Goal: Task Accomplishment & Management: Complete application form

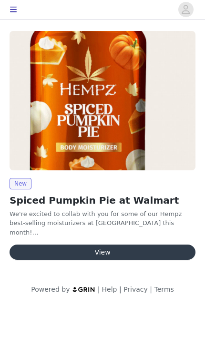
click at [39, 258] on button "View" at bounding box center [103, 252] width 186 height 15
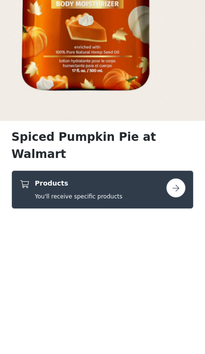
scroll to position [100, 0]
click at [164, 317] on div "Products You'll receive specific products" at bounding box center [93, 328] width 147 height 22
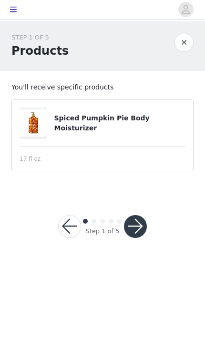
click at [139, 218] on button "button" at bounding box center [135, 226] width 23 height 23
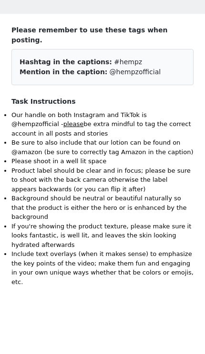
scroll to position [44, 0]
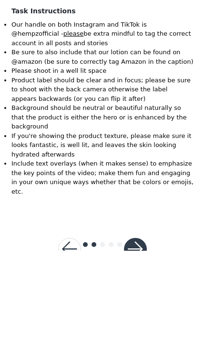
click at [138, 342] on button "button" at bounding box center [135, 353] width 23 height 23
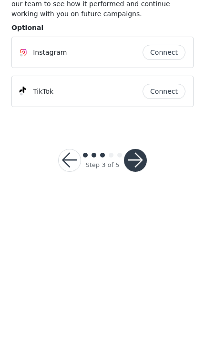
click at [161, 148] on button "Connect" at bounding box center [163, 155] width 43 height 15
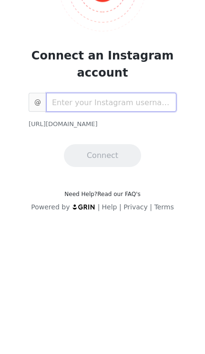
click at [143, 196] on input "text" at bounding box center [111, 205] width 130 height 19
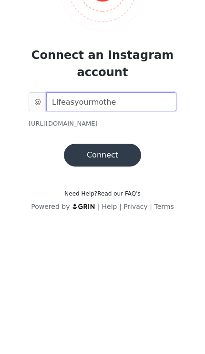
type input "Lifeasyourmother"
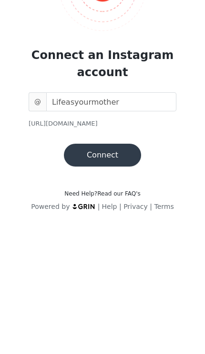
click at [125, 248] on button "Connect" at bounding box center [102, 259] width 77 height 23
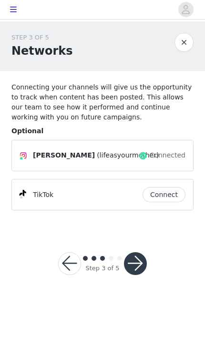
click at [142, 210] on div "TikTok Connect" at bounding box center [102, 194] width 182 height 31
click at [155, 211] on div "TikTok Connect" at bounding box center [102, 194] width 182 height 31
click at [166, 200] on button "Connect" at bounding box center [163, 194] width 43 height 15
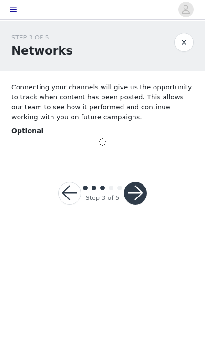
click at [184, 6] on icon "avatar" at bounding box center [186, 9] width 8 height 9
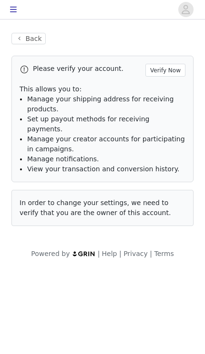
click at [20, 14] on button "button" at bounding box center [13, 9] width 19 height 15
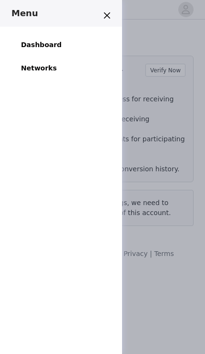
click at [105, 19] on button "Close" at bounding box center [106, 15] width 15 height 15
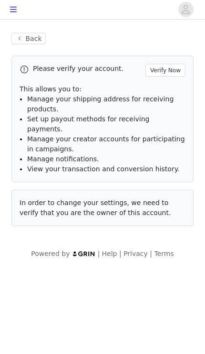
click at [28, 43] on button "Back" at bounding box center [28, 38] width 34 height 11
click at [38, 41] on button "Back" at bounding box center [28, 38] width 34 height 11
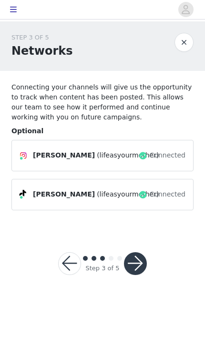
click at [138, 264] on button "button" at bounding box center [135, 263] width 23 height 23
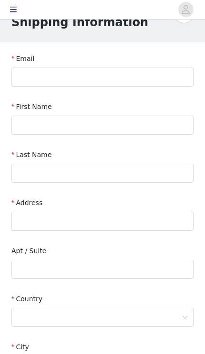
scroll to position [3, 0]
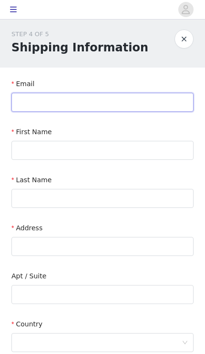
click at [112, 101] on input "text" at bounding box center [102, 102] width 182 height 19
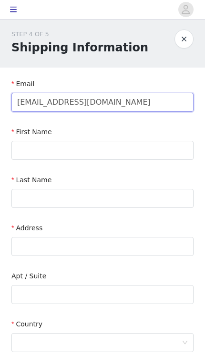
type input "Elizabethjahen14@gmail.com"
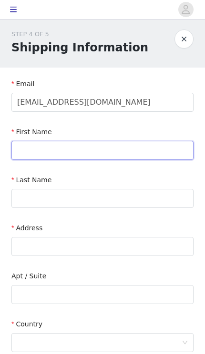
click at [157, 152] on input "text" at bounding box center [102, 150] width 182 height 19
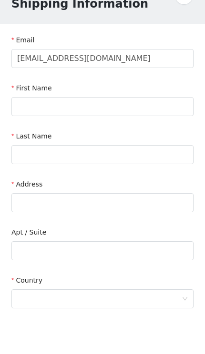
type input "Elizabeth"
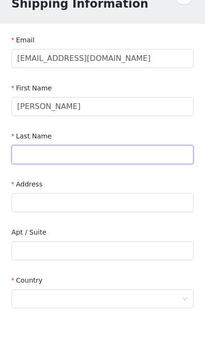
type input "Jahen Ocampo"
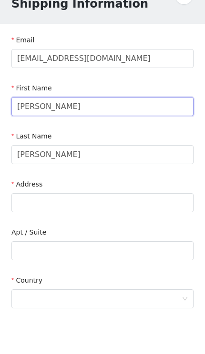
scroll to position [47, 0]
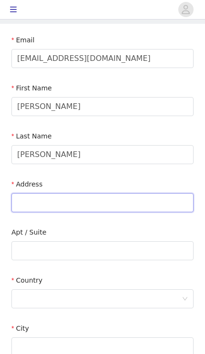
type input "1550 CENTRAL AVE"
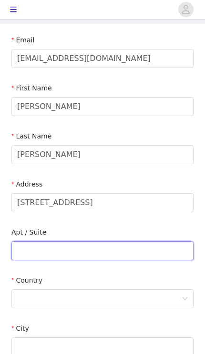
type input "Apt 64"
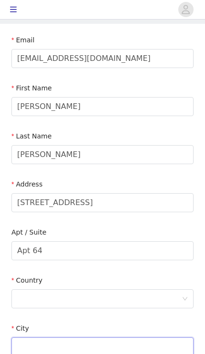
type input "RIVERSIDE"
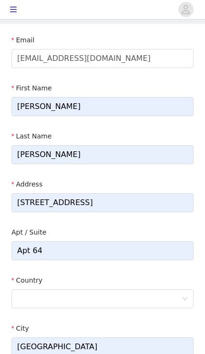
type input "92507"
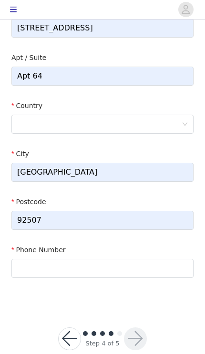
click at [139, 120] on div at bounding box center [99, 124] width 164 height 18
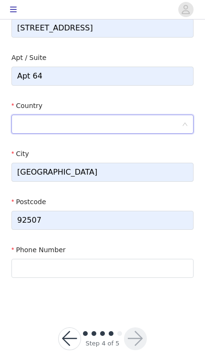
scroll to position [218, 0]
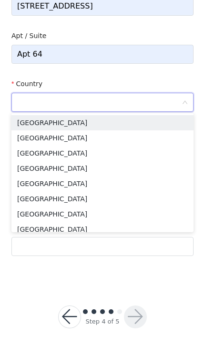
click at [133, 141] on li "United States" at bounding box center [102, 148] width 182 height 15
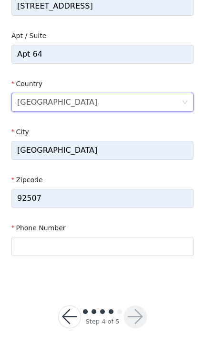
scroll to position [226, 0]
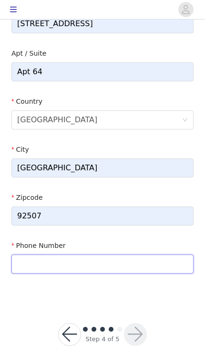
click at [116, 269] on input "text" at bounding box center [102, 264] width 182 height 19
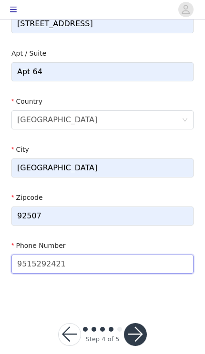
type input "9515292421"
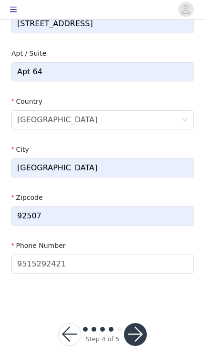
click at [142, 332] on button "button" at bounding box center [135, 334] width 23 height 23
click at [135, 333] on button "button" at bounding box center [135, 334] width 23 height 23
click at [138, 333] on button "button" at bounding box center [135, 334] width 23 height 23
click at [137, 330] on button "button" at bounding box center [135, 334] width 23 height 23
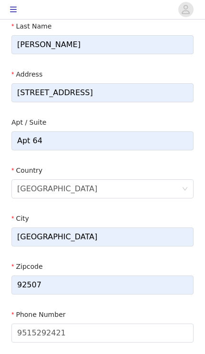
scroll to position [0, 0]
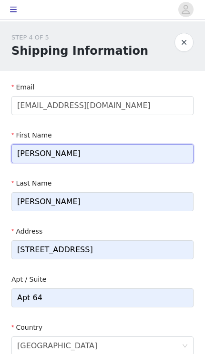
click at [160, 148] on input "Elizabeth" at bounding box center [102, 153] width 182 height 19
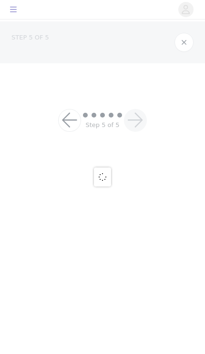
click at [120, 108] on div at bounding box center [102, 177] width 205 height 354
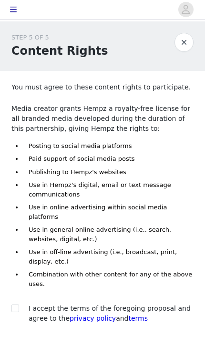
click at [17, 305] on input "checkbox" at bounding box center [14, 308] width 7 height 7
checkbox input "true"
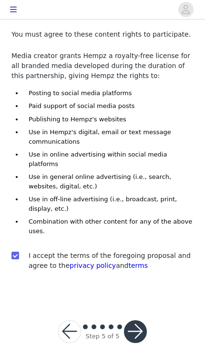
scroll to position [52, 0]
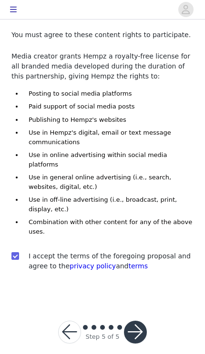
click at [133, 321] on button "button" at bounding box center [135, 332] width 23 height 23
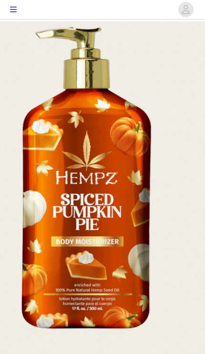
click at [9, 5] on button "button" at bounding box center [13, 9] width 19 height 15
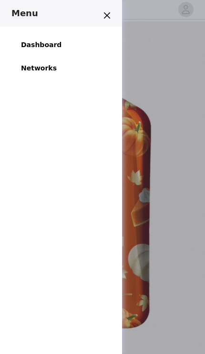
click at [168, 76] on div "Menu Dashboard Networks" at bounding box center [102, 177] width 205 height 354
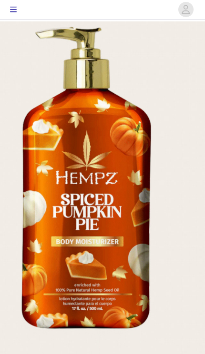
click at [7, 16] on button "button" at bounding box center [13, 9] width 19 height 15
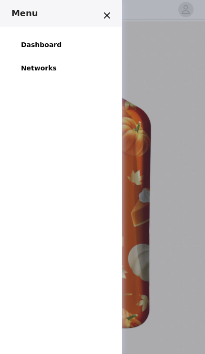
click at [35, 44] on link "Dashboard" at bounding box center [41, 44] width 52 height 21
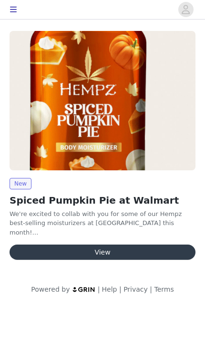
click at [17, 13] on button "button" at bounding box center [13, 9] width 19 height 15
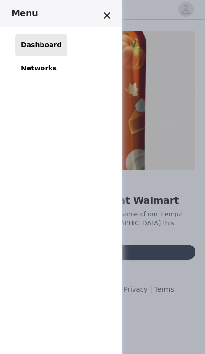
click at [42, 54] on link "Dashboard" at bounding box center [41, 44] width 52 height 21
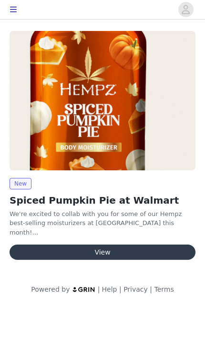
click at [183, 10] on icon "avatar" at bounding box center [185, 9] width 9 height 15
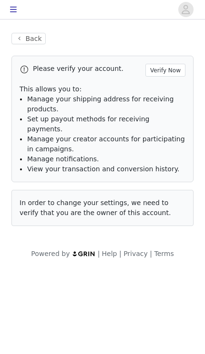
click at [167, 68] on button "Verify Now" at bounding box center [165, 70] width 40 height 13
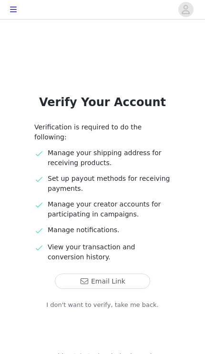
scroll to position [9, 0]
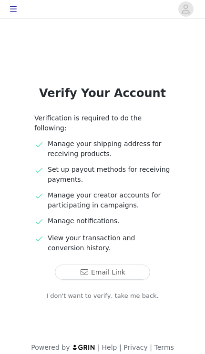
click at [119, 265] on button "Email Link" at bounding box center [102, 272] width 95 height 15
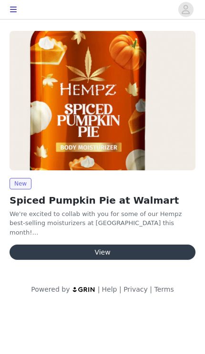
click at [14, 12] on icon "button" at bounding box center [14, 10] width 8 height 8
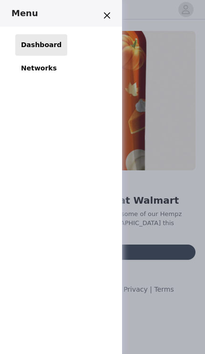
click at [171, 85] on div "Menu Dashboard Networks" at bounding box center [102, 177] width 205 height 354
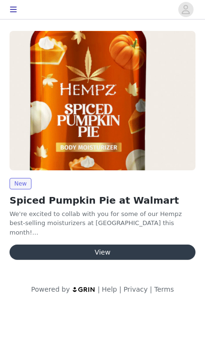
click at [184, 11] on icon "avatar" at bounding box center [185, 9] width 9 height 15
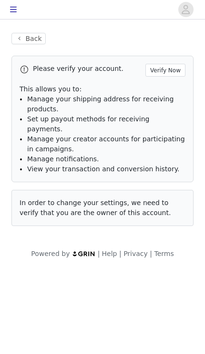
click at [169, 74] on button "Verify Now" at bounding box center [165, 70] width 40 height 13
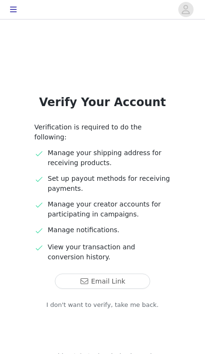
click at [131, 274] on button "Email Link" at bounding box center [102, 281] width 95 height 15
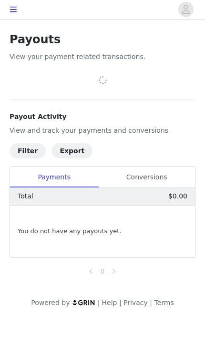
click at [5, 3] on button "button" at bounding box center [13, 9] width 19 height 15
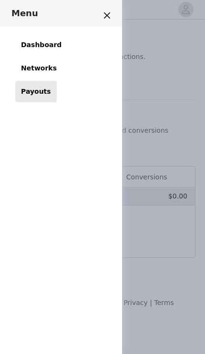
click at [45, 48] on link "Dashboard" at bounding box center [41, 44] width 52 height 21
